Goal: Register for event/course

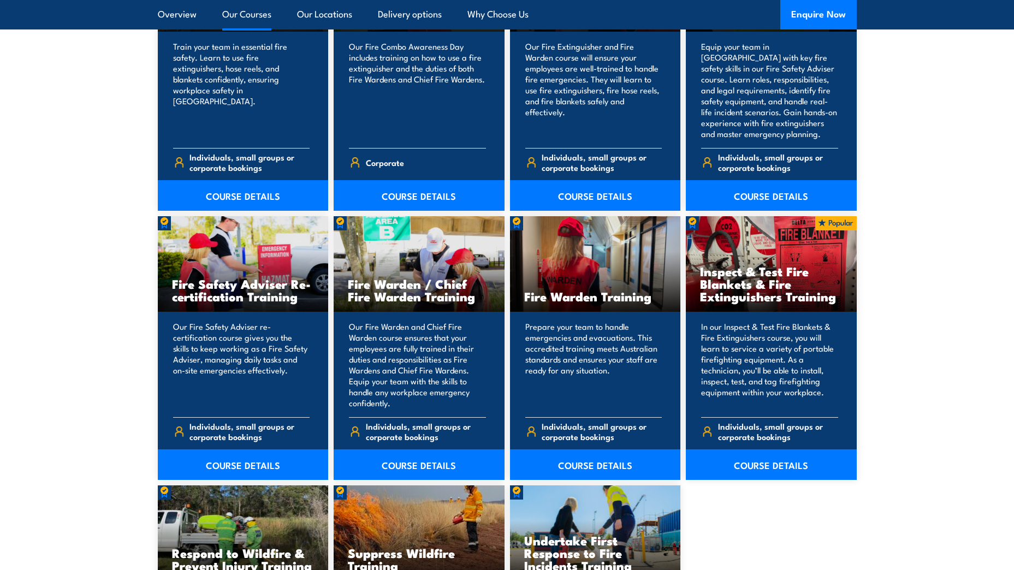
scroll to position [1311, 0]
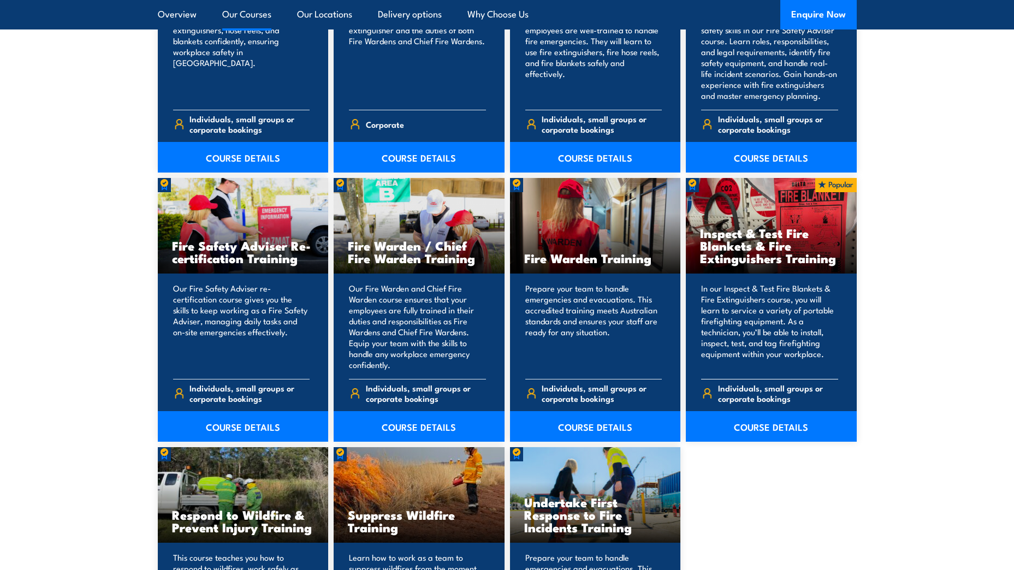
click at [769, 356] on p "In our Inspect & Test Fire Blankets & Fire Extinguishers course, you will learn…" at bounding box center [769, 326] width 137 height 87
click at [774, 428] on link "COURSE DETAILS" at bounding box center [771, 426] width 171 height 31
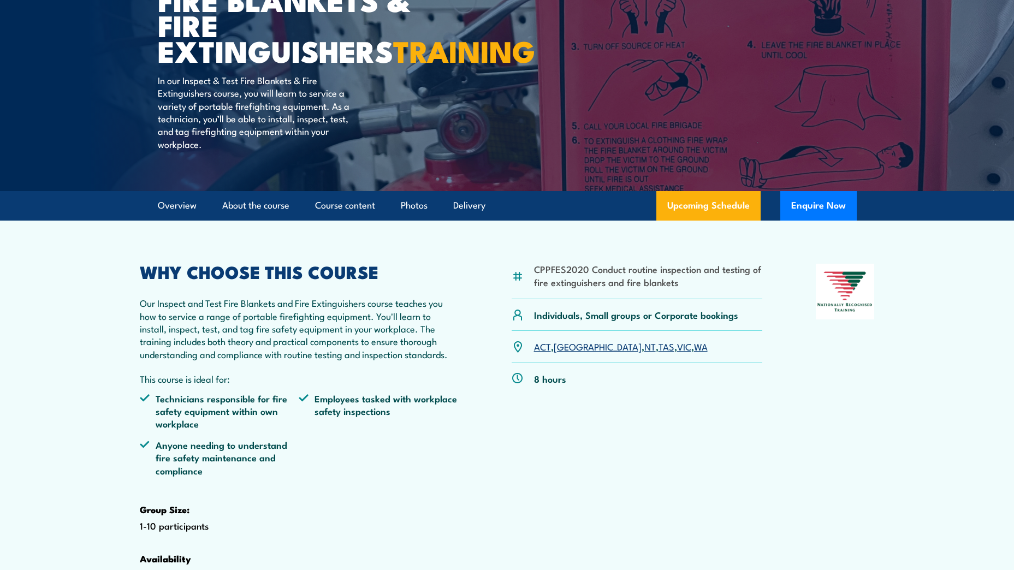
scroll to position [164, 0]
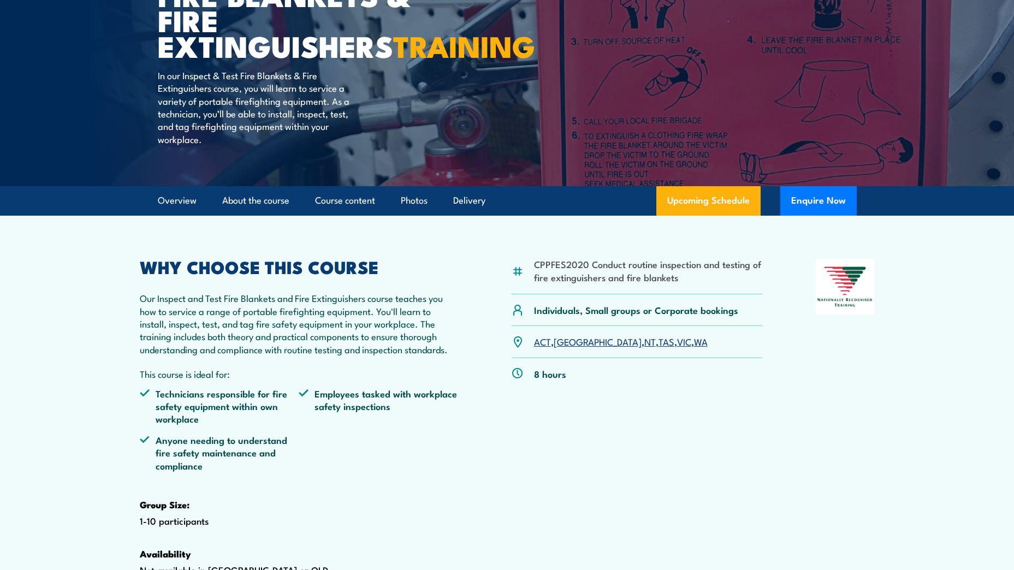
click at [566, 348] on link "[GEOGRAPHIC_DATA]" at bounding box center [598, 341] width 88 height 13
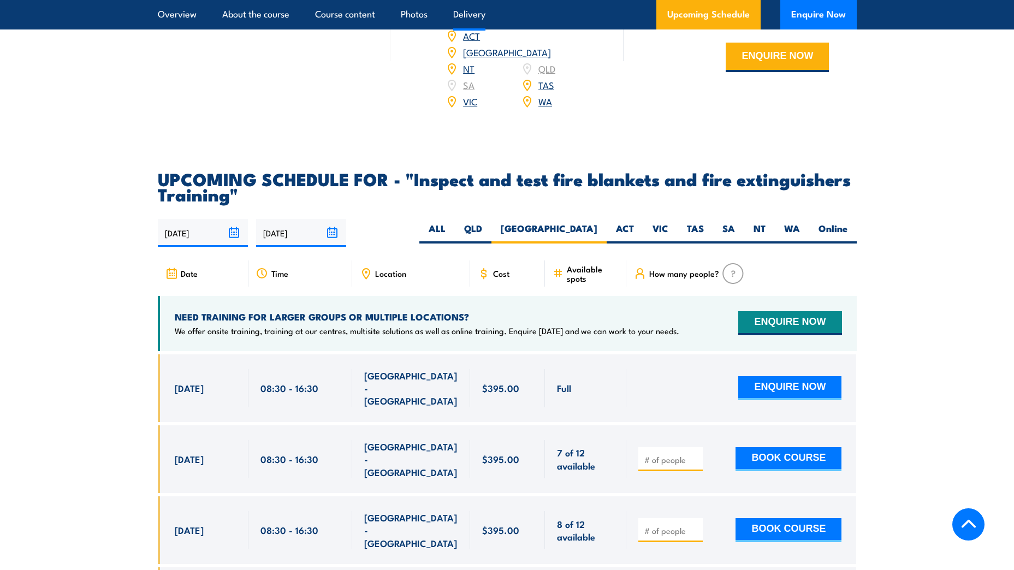
scroll to position [1646, 0]
